Goal: Information Seeking & Learning: Learn about a topic

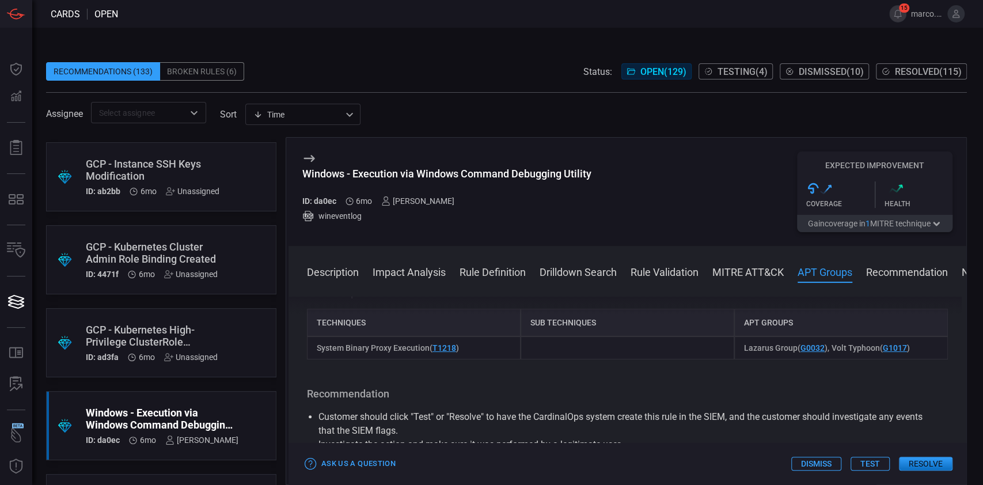
scroll to position [872, 0]
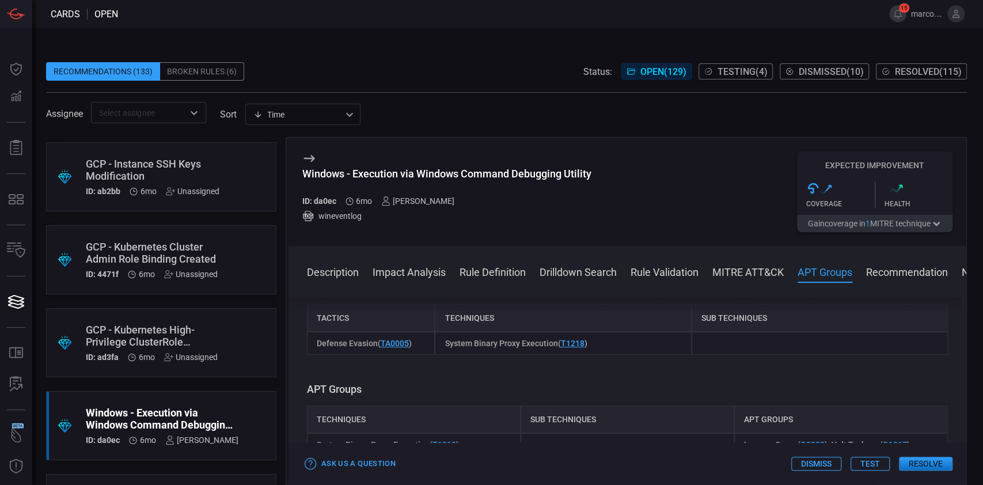
click at [497, 90] on span at bounding box center [506, 87] width 921 height 12
click at [207, 62] on div "Broken Rules (6)" at bounding box center [202, 71] width 84 height 18
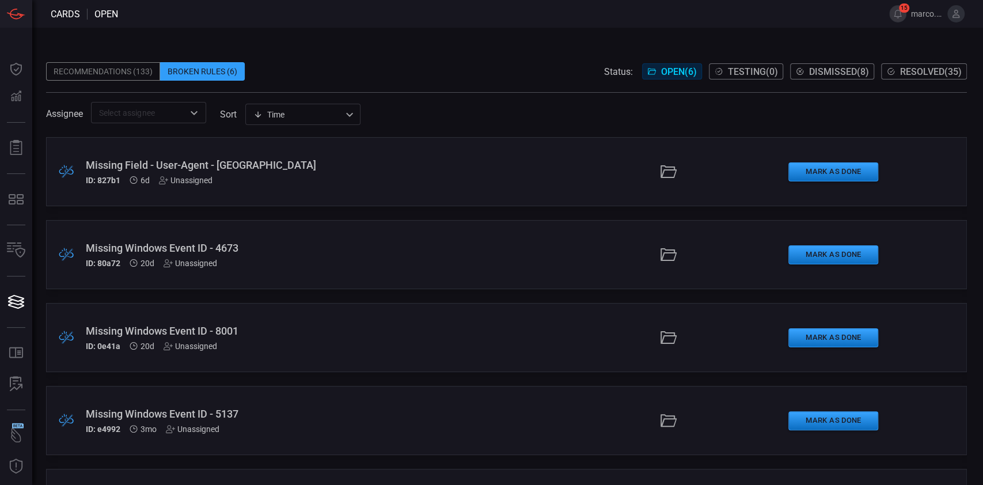
click at [267, 246] on div "Missing Windows Event ID - 4673" at bounding box center [234, 248] width 297 height 12
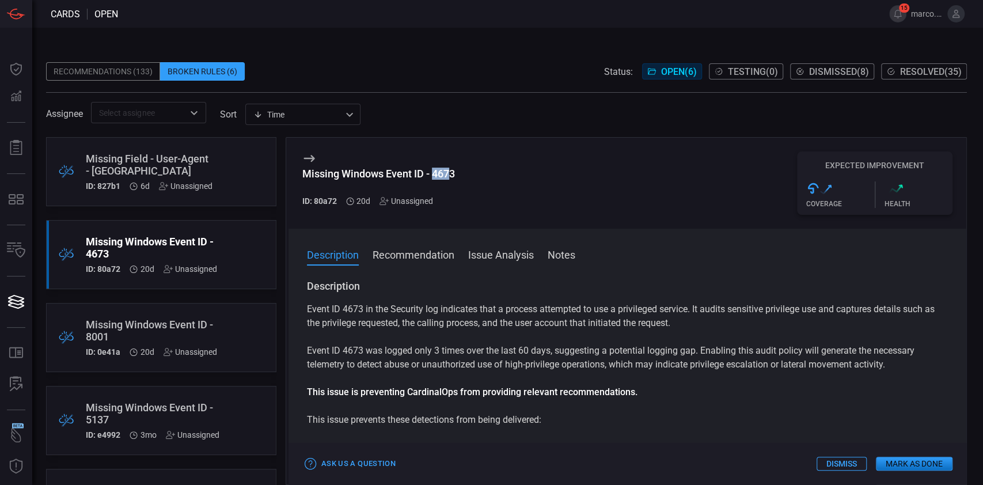
drag, startPoint x: 452, startPoint y: 176, endPoint x: 433, endPoint y: 179, distance: 19.2
click at [433, 179] on div "Missing Windows Event ID - 4673" at bounding box center [378, 174] width 153 height 12
click at [438, 176] on div "Missing Windows Event ID - 4673" at bounding box center [378, 174] width 153 height 12
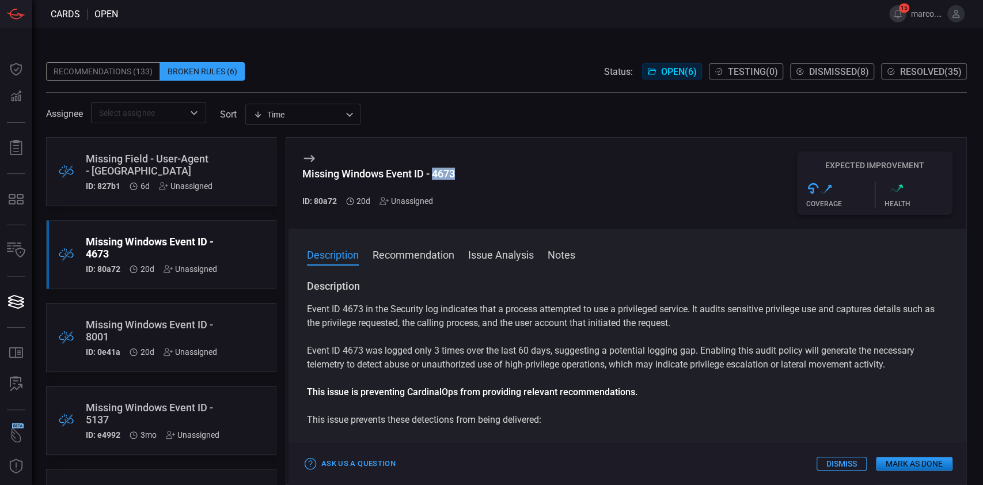
copy div "4673"
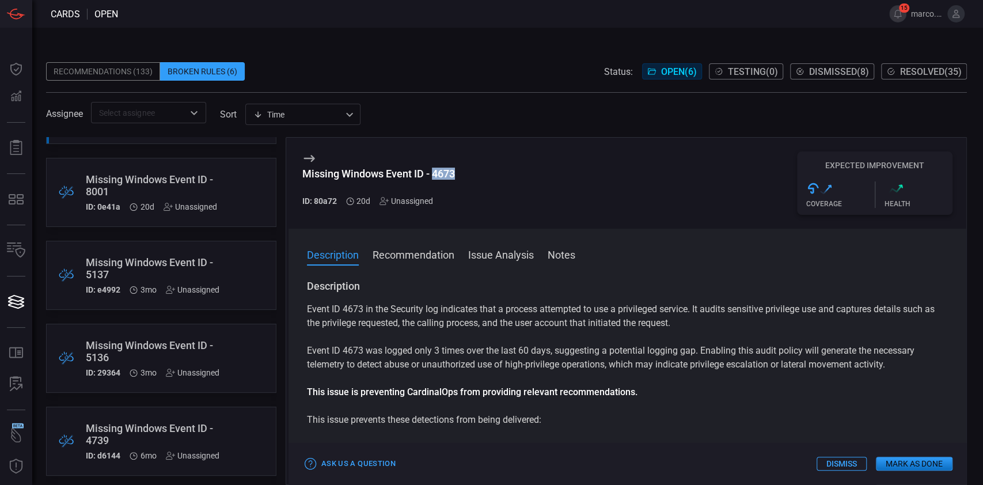
scroll to position [150, 0]
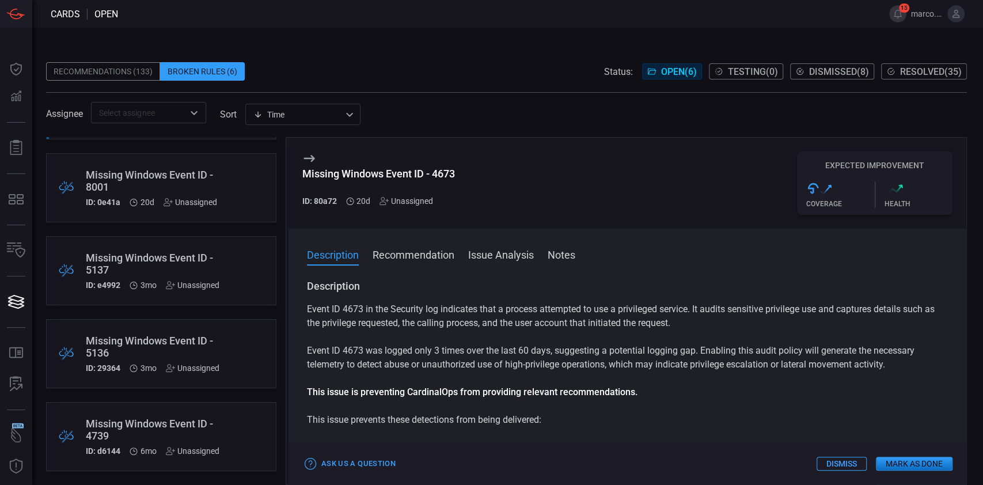
click at [161, 188] on div "Missing Windows Event ID - 8001" at bounding box center [151, 181] width 131 height 24
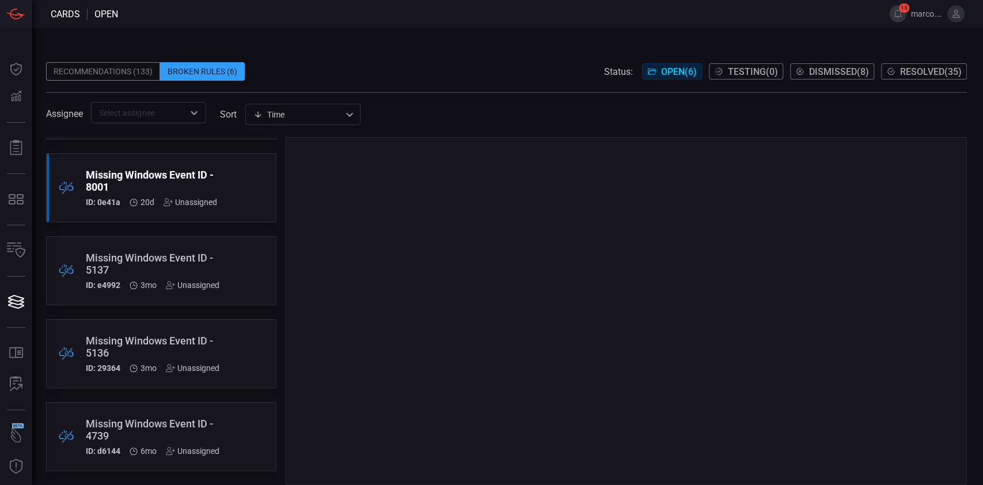
click at [168, 264] on div "Missing Windows Event ID - 5137" at bounding box center [153, 264] width 134 height 24
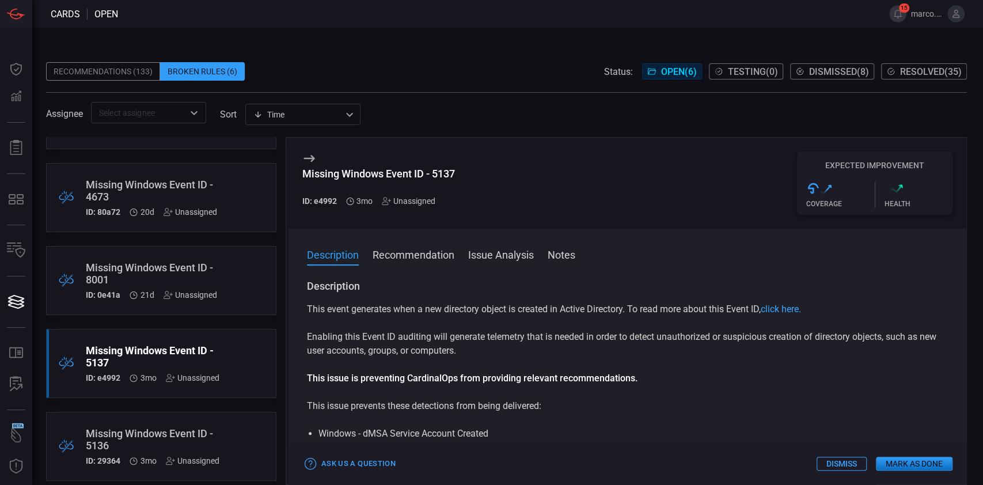
scroll to position [77, 0]
